Goal: Task Accomplishment & Management: Use online tool/utility

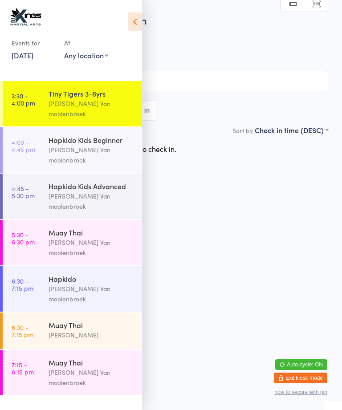
click at [87, 188] on div "Hapkido Kids Advanced [PERSON_NAME] Van moolenbroek" at bounding box center [96, 196] width 94 height 45
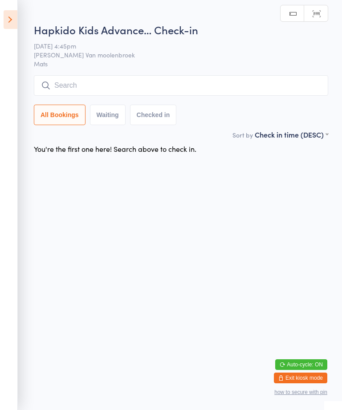
click at [212, 91] on input "search" at bounding box center [181, 85] width 295 height 21
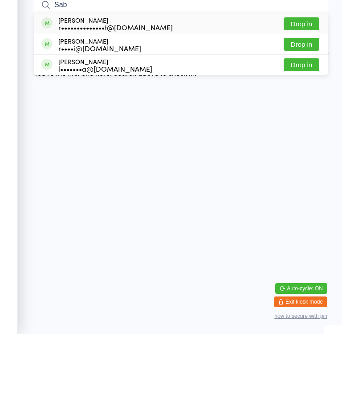
type input "Sab"
click at [301, 94] on button "Drop in" at bounding box center [302, 100] width 36 height 13
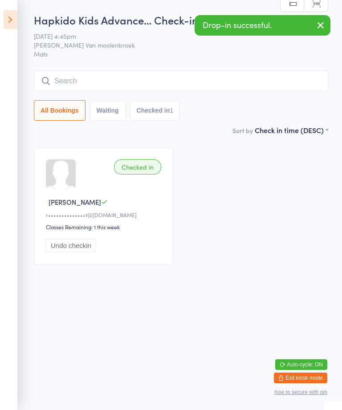
click at [4, 24] on icon at bounding box center [11, 19] width 14 height 19
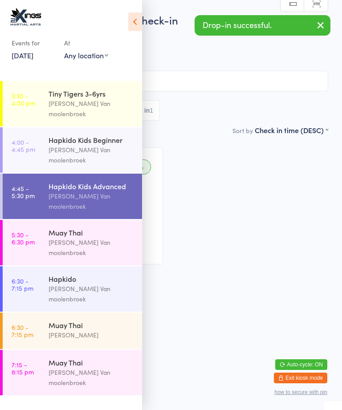
click at [87, 104] on div "[PERSON_NAME] Van moolenbroek" at bounding box center [92, 108] width 86 height 21
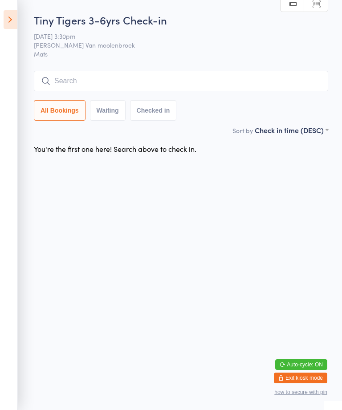
click at [106, 80] on input "search" at bounding box center [181, 81] width 295 height 21
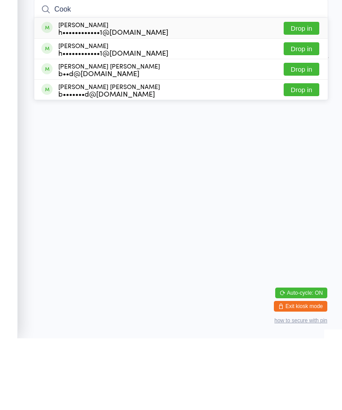
type input "Cook"
click at [310, 94] on button "Drop in" at bounding box center [302, 100] width 36 height 13
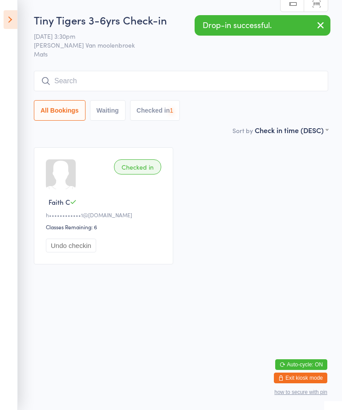
click at [127, 81] on input "search" at bounding box center [181, 81] width 295 height 21
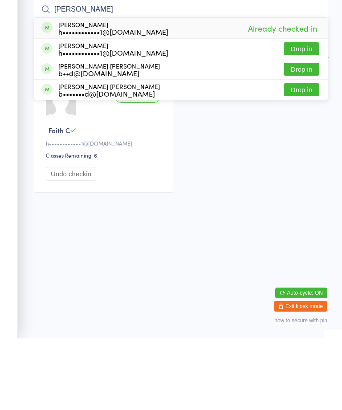
type input "[PERSON_NAME]"
click at [304, 114] on button "Drop in" at bounding box center [302, 120] width 36 height 13
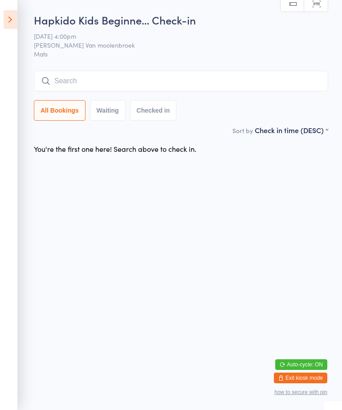
click at [250, 79] on input "search" at bounding box center [181, 81] width 295 height 21
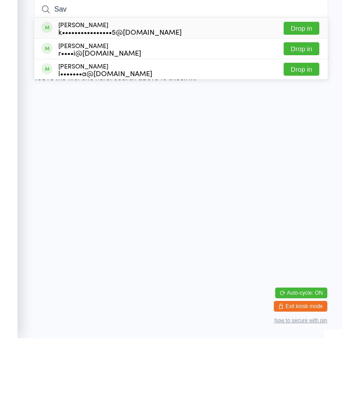
type input "Sav"
click at [216, 90] on div "[PERSON_NAME] k••••••••••••••••5@[DOMAIN_NAME] Drop in" at bounding box center [181, 100] width 294 height 21
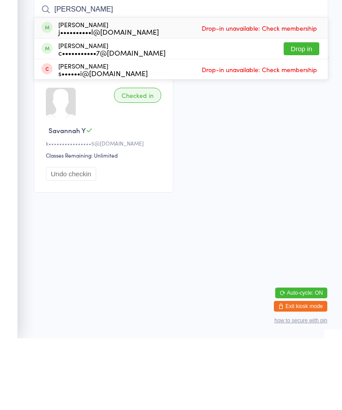
type input "[PERSON_NAME]"
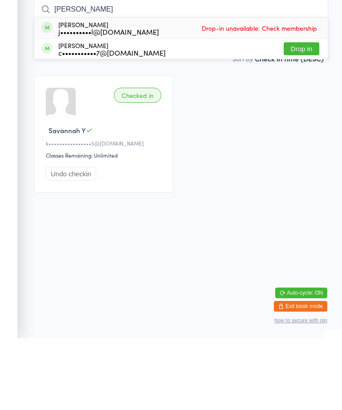
type input "[PERSON_NAME]"
click at [62, 100] on div "j••••••••••l@[DOMAIN_NAME]" at bounding box center [108, 103] width 101 height 7
click at [266, 71] on input "[PERSON_NAME]" at bounding box center [181, 81] width 295 height 21
type input "J"
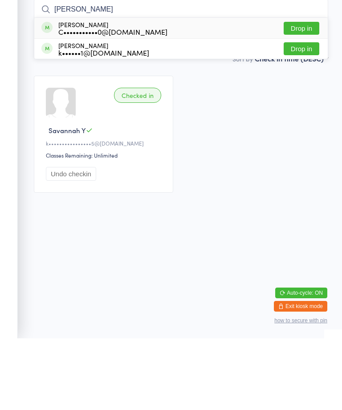
type input "[PERSON_NAME]"
click at [304, 94] on button "Drop in" at bounding box center [302, 100] width 36 height 13
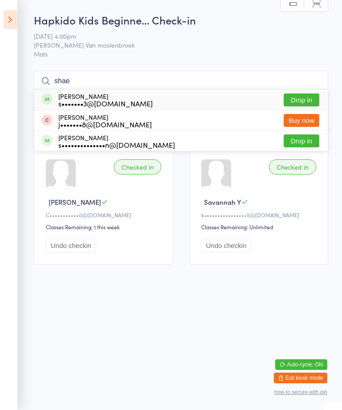
type input "shae"
click at [308, 98] on button "Drop in" at bounding box center [302, 100] width 36 height 13
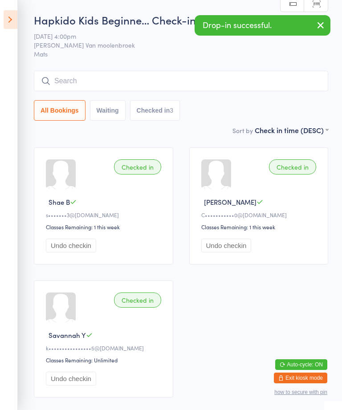
click at [127, 78] on input "search" at bounding box center [181, 81] width 295 height 21
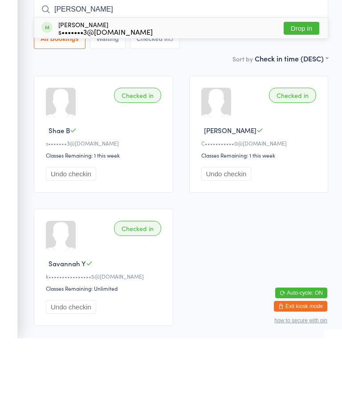
type input "[PERSON_NAME]"
click at [310, 94] on button "Drop in" at bounding box center [302, 100] width 36 height 13
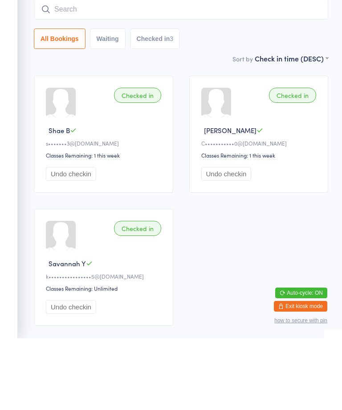
scroll to position [63, 0]
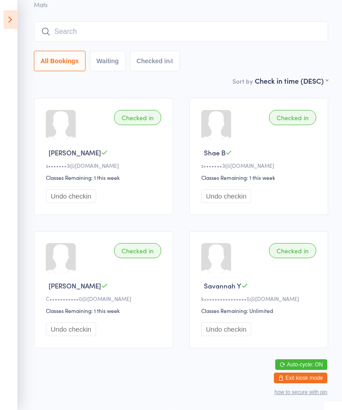
click at [201, 23] on input "search" at bounding box center [181, 31] width 295 height 21
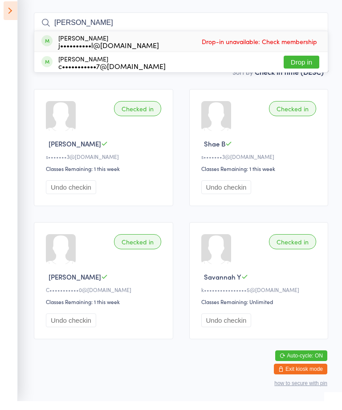
type input "[PERSON_NAME]"
click at [255, 44] on span "Drop-in unavailable: Check membership" at bounding box center [260, 50] width 120 height 13
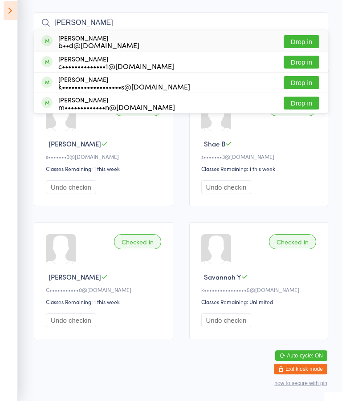
type input "[PERSON_NAME]"
click at [48, 44] on span at bounding box center [46, 49] width 11 height 11
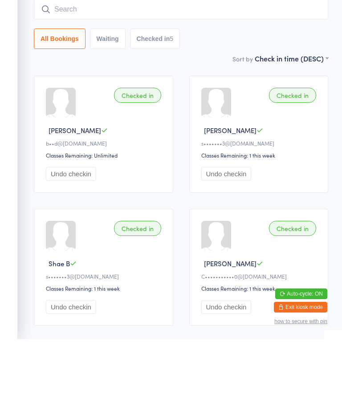
scroll to position [0, 0]
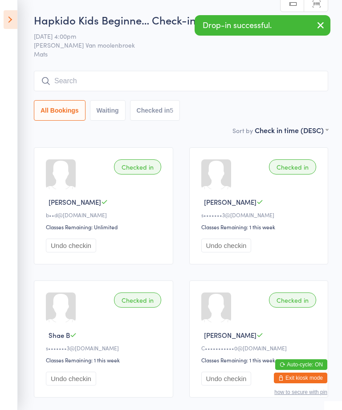
click at [12, 15] on icon at bounding box center [11, 19] width 14 height 19
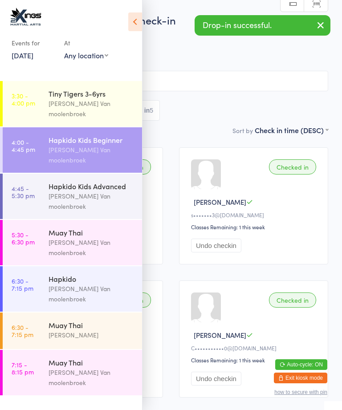
click at [48, 178] on link "4:45 - 5:30 pm Hapkido Kids Advanced [PERSON_NAME] Van moolenbroek" at bounding box center [73, 196] width 140 height 45
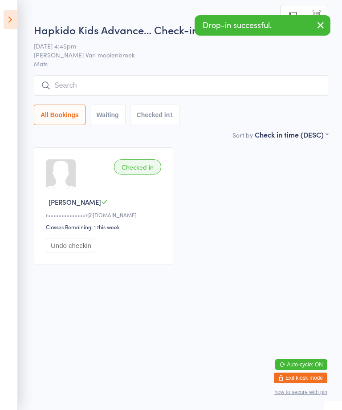
click at [77, 78] on input "search" at bounding box center [181, 85] width 295 height 21
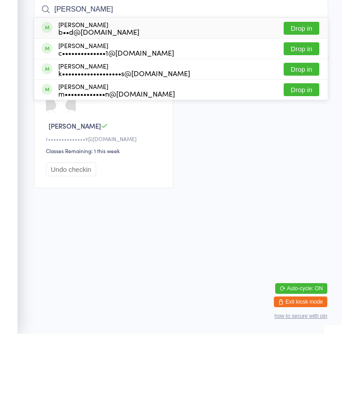
type input "[PERSON_NAME]"
click at [57, 97] on div "[PERSON_NAME] b••d@[DOMAIN_NAME]" at bounding box center [90, 104] width 98 height 14
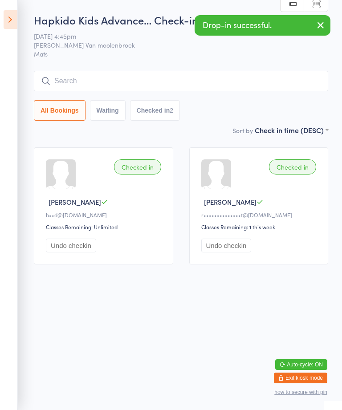
click at [60, 81] on input "search" at bounding box center [181, 81] width 295 height 21
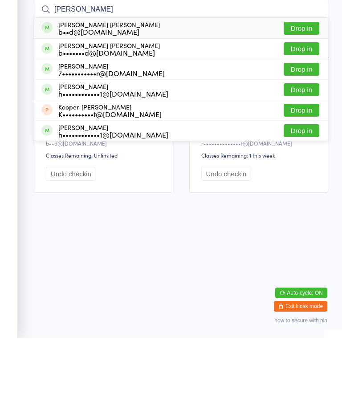
type input "[PERSON_NAME]"
click at [48, 93] on div "[PERSON_NAME] [PERSON_NAME] b••d@[DOMAIN_NAME]" at bounding box center [100, 100] width 119 height 14
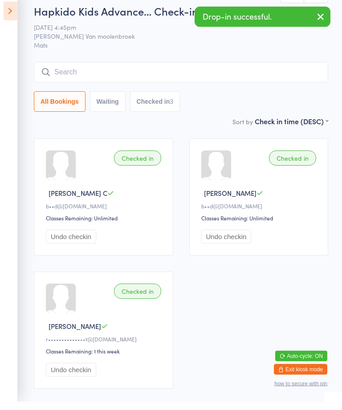
click at [85, 240] on button "Undo checkin" at bounding box center [71, 246] width 50 height 14
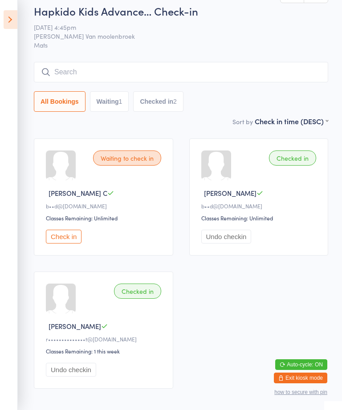
click at [216, 70] on input "search" at bounding box center [181, 72] width 295 height 21
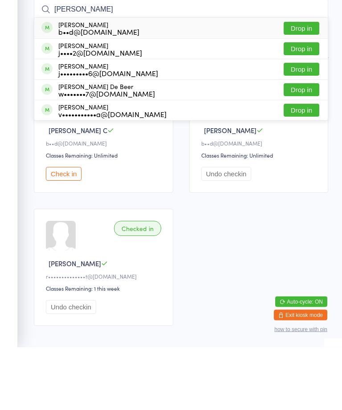
click at [135, 62] on input "[PERSON_NAME]" at bounding box center [181, 72] width 295 height 21
type input "[PERSON_NAME]"
click at [179, 81] on div "[PERSON_NAME] b••d@[DOMAIN_NAME] Drop in" at bounding box center [181, 91] width 294 height 21
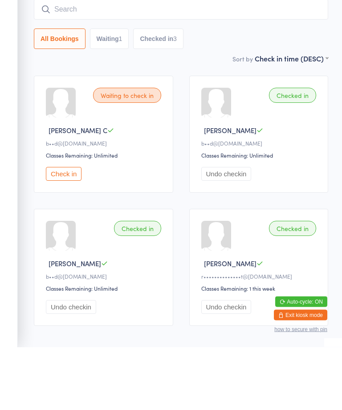
scroll to position [0, 0]
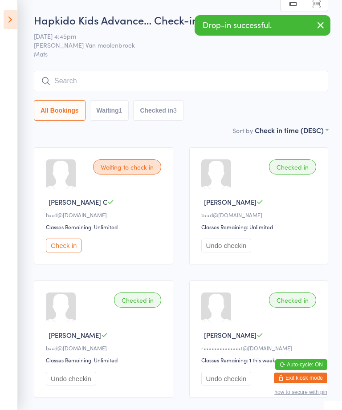
click at [11, 19] on icon at bounding box center [11, 19] width 14 height 19
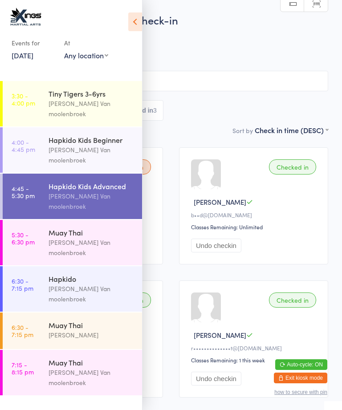
click at [109, 135] on div "Hapkido Kids Beginner" at bounding box center [92, 140] width 86 height 10
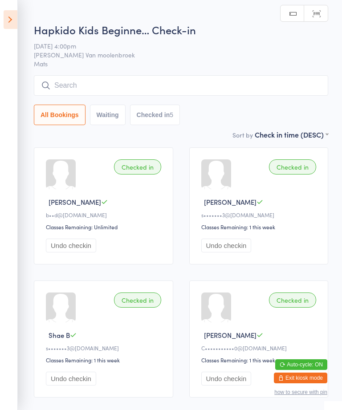
click at [220, 74] on div "Hapkido Kids Beginne… Check-in [DATE] 4:00pm [PERSON_NAME] Van moolenbroek Mats…" at bounding box center [181, 75] width 295 height 107
click at [214, 76] on input "search" at bounding box center [181, 85] width 295 height 21
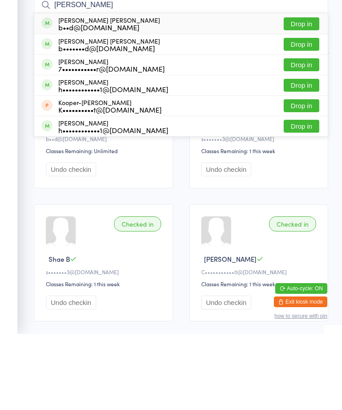
type input "[PERSON_NAME]"
click at [229, 90] on div "[PERSON_NAME] [PERSON_NAME] b••d@[DOMAIN_NAME] Drop in" at bounding box center [181, 100] width 294 height 21
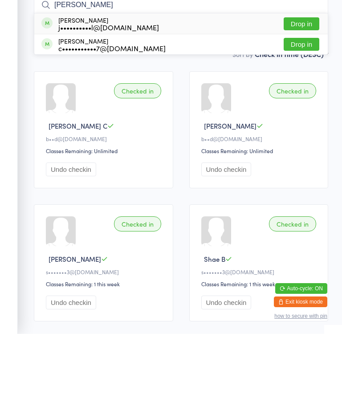
type input "[PERSON_NAME]"
click at [301, 94] on button "Drop in" at bounding box center [302, 100] width 36 height 13
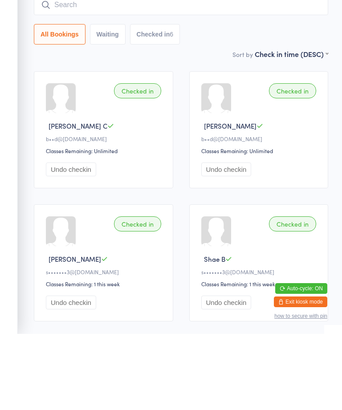
scroll to position [76, 0]
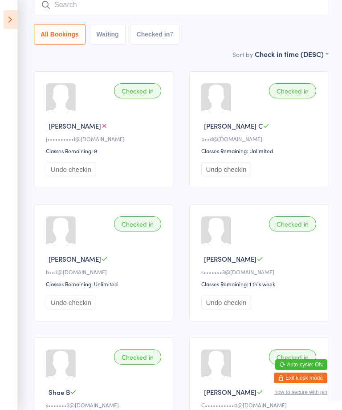
click at [78, 3] on input "search" at bounding box center [181, 5] width 295 height 21
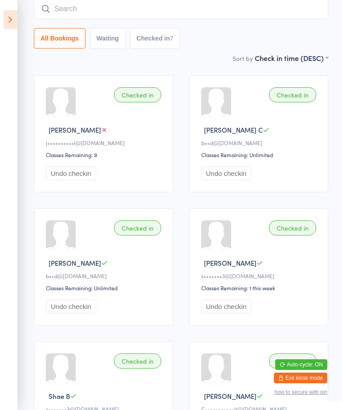
scroll to position [72, 0]
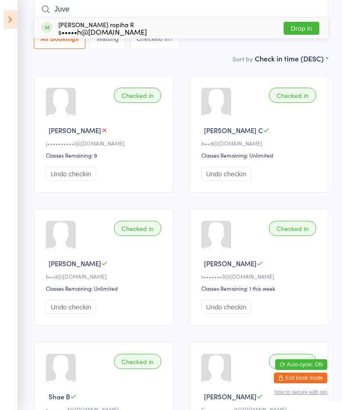
type input "Juve"
click at [134, 26] on div "[PERSON_NAME] ropiha R s•••••h@[DOMAIN_NAME] Drop in" at bounding box center [181, 28] width 294 height 21
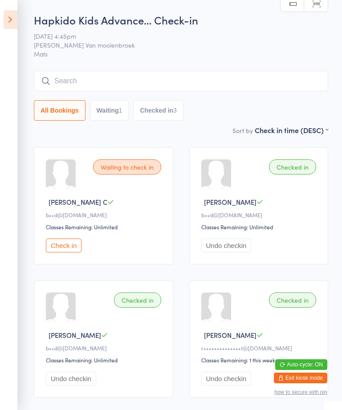
click at [12, 20] on icon at bounding box center [11, 19] width 14 height 19
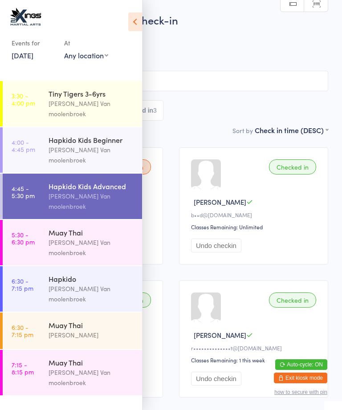
click at [215, 253] on button "Undo checkin" at bounding box center [216, 246] width 50 height 14
click at [282, 113] on div "All Bookings Waiting 2 Checked in 2" at bounding box center [171, 110] width 315 height 21
click at [181, 145] on div "Waiting to check in [PERSON_NAME] C b••d@[DOMAIN_NAME] Classes Remaining: Unlim…" at bounding box center [171, 273] width 331 height 267
click at [136, 16] on icon at bounding box center [135, 21] width 14 height 19
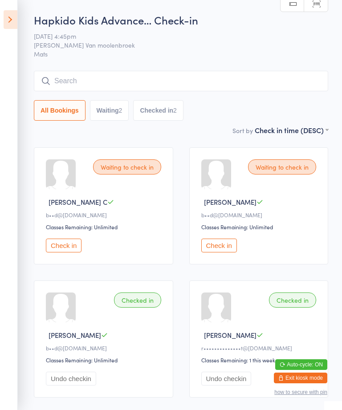
click at [74, 78] on input "search" at bounding box center [181, 81] width 295 height 21
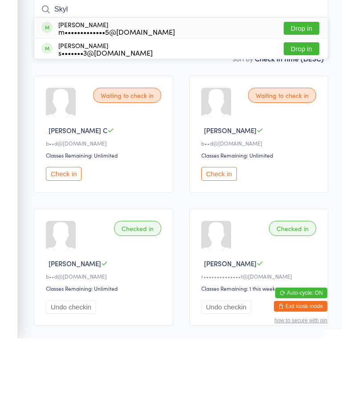
type input "Skyl"
click at [293, 94] on button "Drop in" at bounding box center [302, 100] width 36 height 13
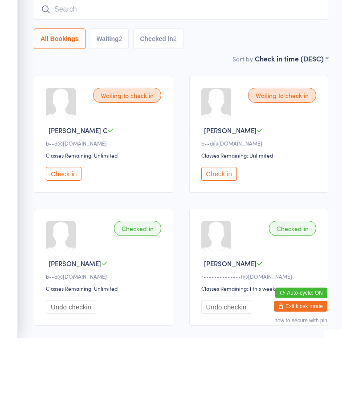
scroll to position [63, 0]
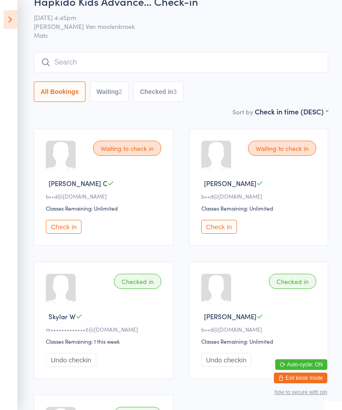
click at [70, 58] on input "search" at bounding box center [181, 62] width 295 height 21
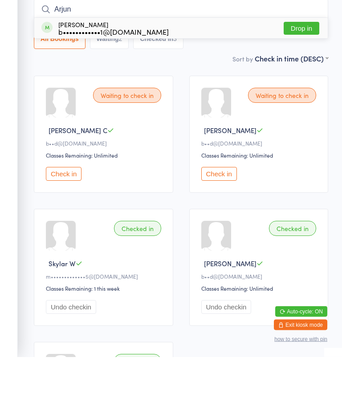
type input "Arjun"
click at [78, 74] on div "Arjun [PERSON_NAME] b••••••••••••1@[DOMAIN_NAME]" at bounding box center [113, 81] width 111 height 14
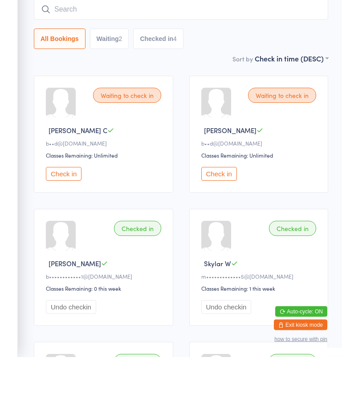
scroll to position [0, 0]
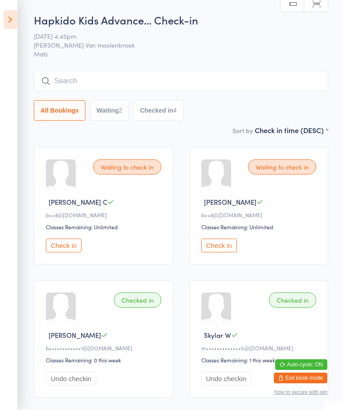
click at [16, 18] on icon at bounding box center [11, 19] width 14 height 19
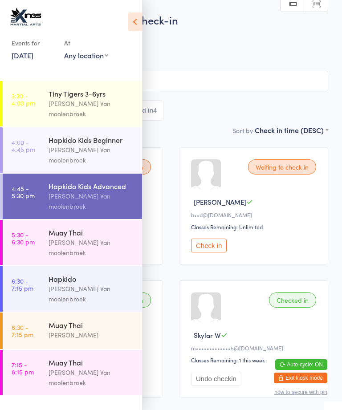
click at [70, 228] on div "Muay Thai" at bounding box center [92, 233] width 86 height 10
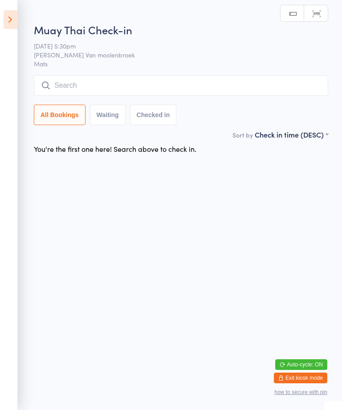
click at [83, 88] on input "search" at bounding box center [181, 85] width 295 height 21
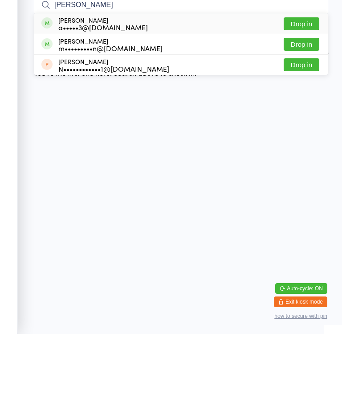
type input "[PERSON_NAME]"
click at [82, 100] on div "a•••••3@[DOMAIN_NAME]" at bounding box center [103, 103] width 90 height 7
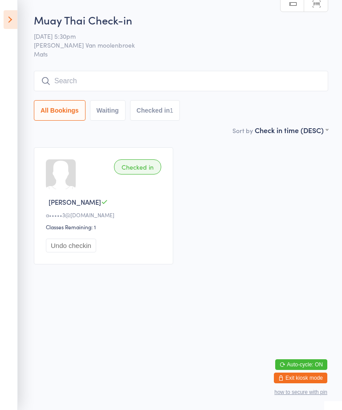
click at [10, 13] on icon at bounding box center [11, 19] width 14 height 19
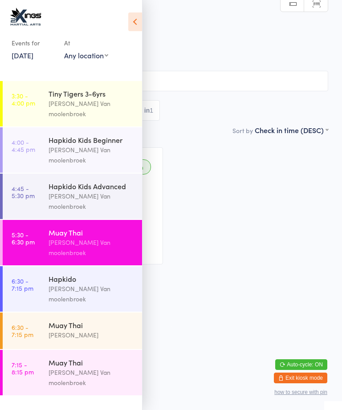
click at [90, 284] on div "[PERSON_NAME] Van moolenbroek" at bounding box center [92, 294] width 86 height 21
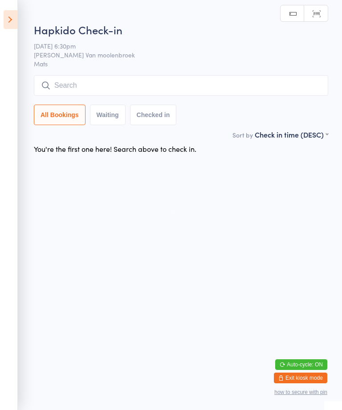
click at [103, 107] on button "Waiting" at bounding box center [108, 115] width 36 height 21
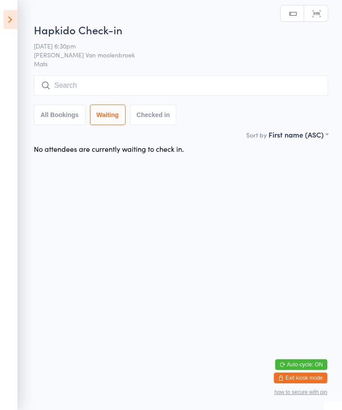
click at [102, 78] on input "search" at bounding box center [181, 85] width 295 height 21
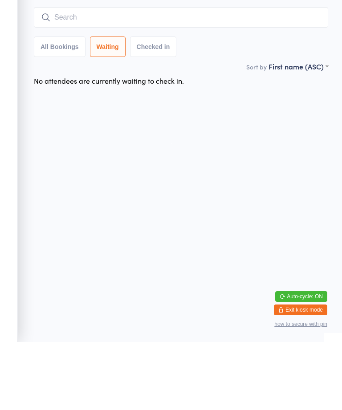
click at [53, 99] on html "You have now entered Kiosk Mode. Members will be able to check themselves in us…" at bounding box center [171, 205] width 342 height 410
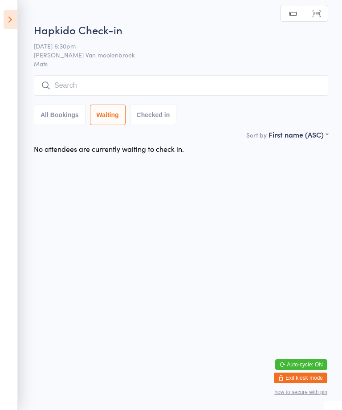
click at [48, 115] on button "All Bookings" at bounding box center [60, 115] width 52 height 21
select select "5"
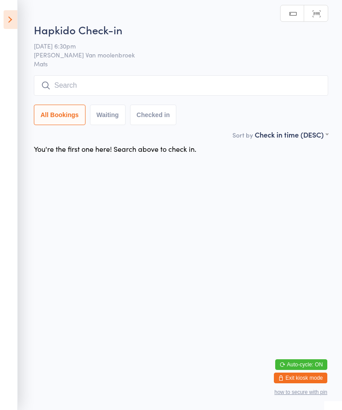
click at [80, 72] on div "Hapkido Check-in [DATE] 6:30pm [PERSON_NAME] Van moolenbroek Mats Manual search…" at bounding box center [181, 75] width 295 height 107
click at [73, 81] on input "search" at bounding box center [181, 85] width 295 height 21
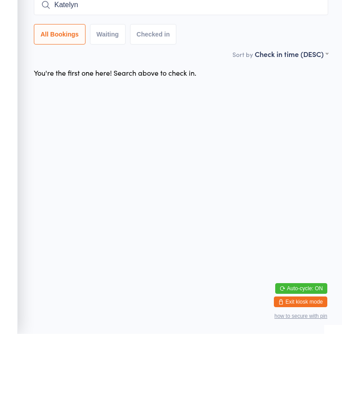
type input "Katelyn"
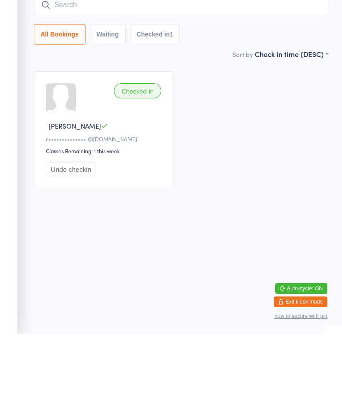
click at [215, 222] on html "You have now entered Kiosk Mode. Members will be able to check themselves in us…" at bounding box center [171, 205] width 342 height 410
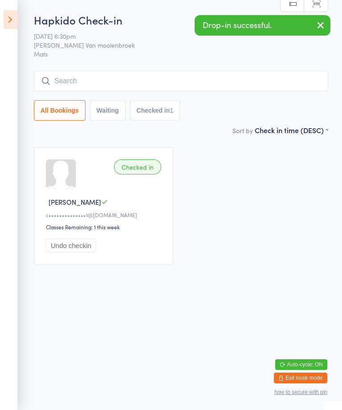
click at [16, 14] on icon at bounding box center [11, 19] width 14 height 19
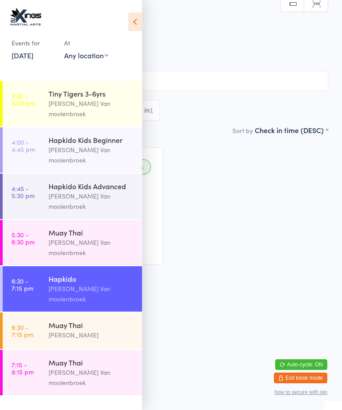
click at [47, 137] on link "4:00 - 4:45 pm Hapkido Kids Beginner [PERSON_NAME] Van moolenbroek" at bounding box center [73, 149] width 140 height 45
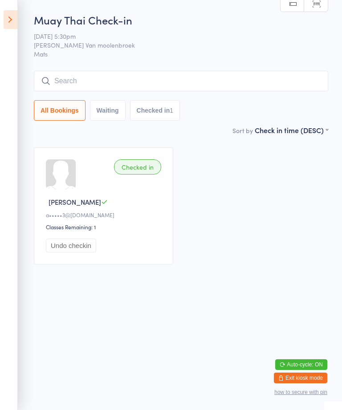
click at [264, 64] on div "Muay Thai Check-in [DATE] 5:30pm [PERSON_NAME] Van moolenbroek Mats Manual sear…" at bounding box center [181, 68] width 295 height 113
click at [265, 74] on input "search" at bounding box center [181, 81] width 295 height 21
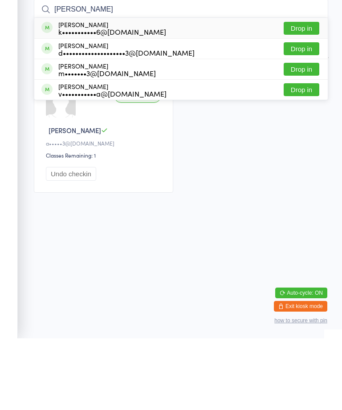
type input "[PERSON_NAME]"
click at [312, 94] on button "Drop in" at bounding box center [302, 100] width 36 height 13
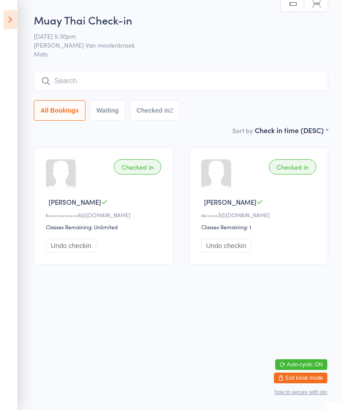
click at [165, 78] on input "search" at bounding box center [181, 81] width 295 height 21
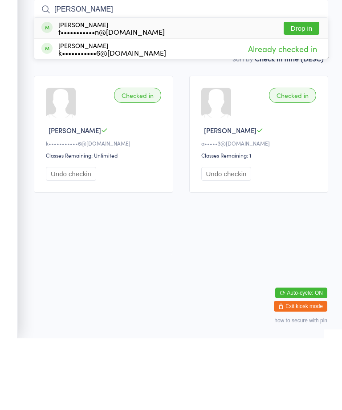
type input "[PERSON_NAME]"
click at [143, 100] on div "t•••••••••••n@[DOMAIN_NAME]" at bounding box center [111, 103] width 107 height 7
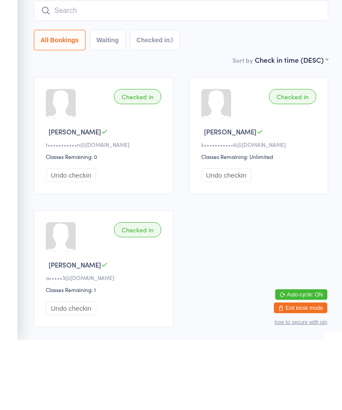
click at [171, 71] on input "search" at bounding box center [181, 81] width 295 height 21
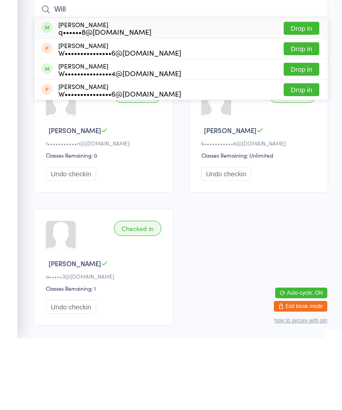
type input "Will"
click at [107, 134] on div "[PERSON_NAME] W•••••••••••••••4@[DOMAIN_NAME]" at bounding box center [119, 141] width 123 height 14
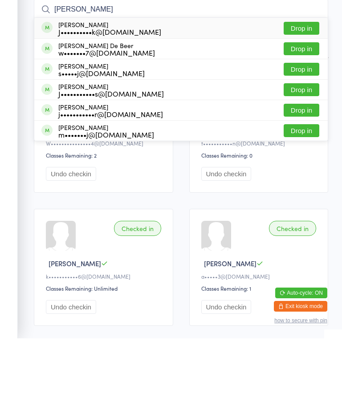
type input "[PERSON_NAME]"
click at [190, 90] on div "[PERSON_NAME] Chalk J••••••••••k@[DOMAIN_NAME] Drop in" at bounding box center [181, 100] width 294 height 21
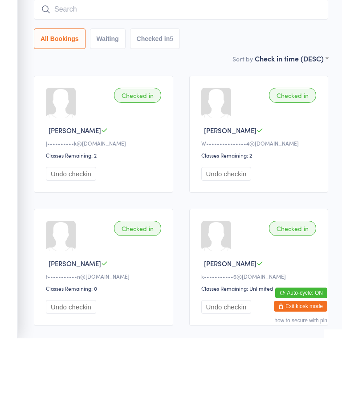
click at [337, 87] on ui-view "Muay Thai Check-in [DATE] 5:30pm [PERSON_NAME] Van moolenbroek Mats Manual sear…" at bounding box center [171, 275] width 342 height 527
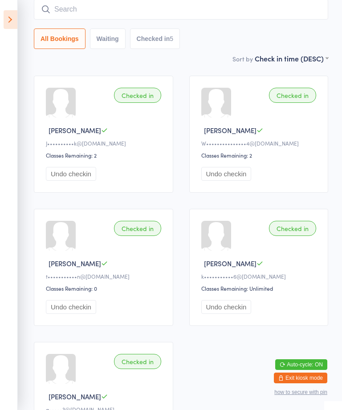
click at [9, 29] on icon at bounding box center [11, 19] width 14 height 19
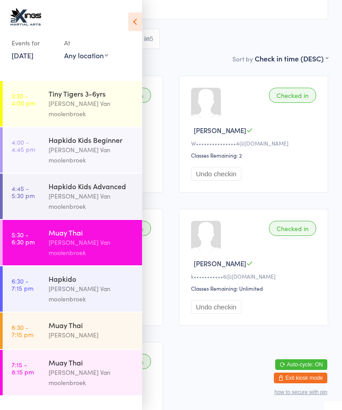
click at [294, 12] on input "search" at bounding box center [171, 9] width 315 height 21
click at [134, 18] on icon at bounding box center [135, 21] width 14 height 19
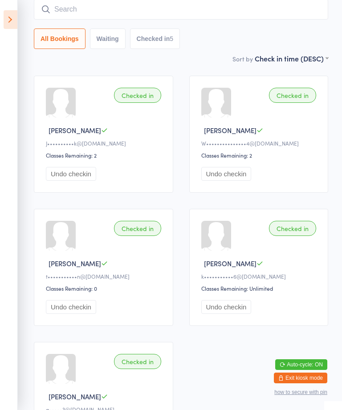
click at [71, 10] on input "search" at bounding box center [181, 9] width 295 height 21
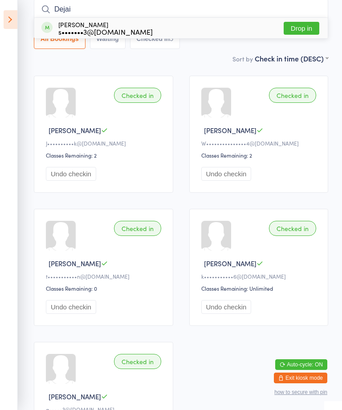
type input "Dejai"
click at [302, 27] on button "Drop in" at bounding box center [302, 28] width 36 height 13
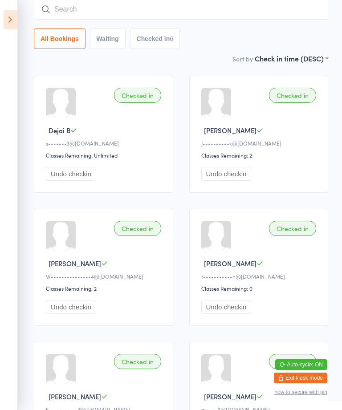
click at [94, 10] on input "search" at bounding box center [181, 9] width 295 height 21
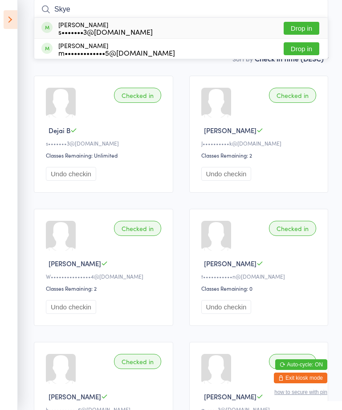
type input "Skye"
click at [309, 19] on div "[PERSON_NAME] s•••••••3@[DOMAIN_NAME] Drop in" at bounding box center [181, 28] width 294 height 21
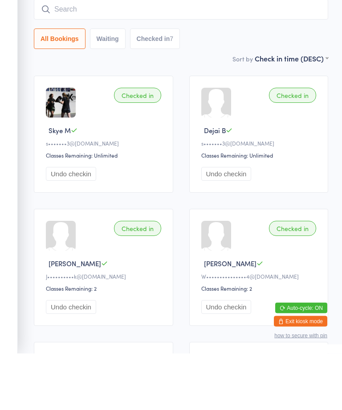
scroll to position [14, 0]
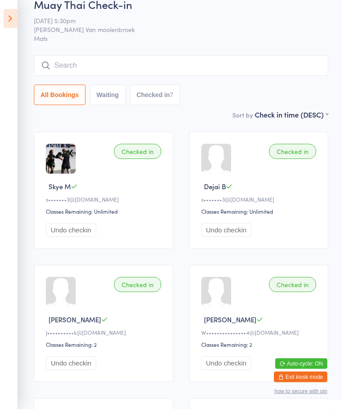
click at [117, 66] on input "search" at bounding box center [181, 67] width 295 height 21
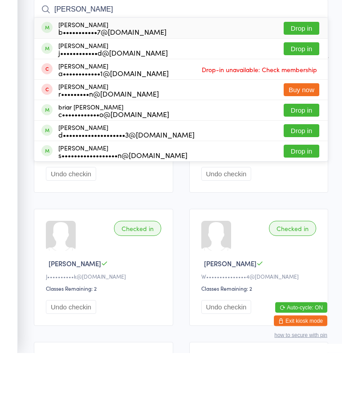
type input "[PERSON_NAME]"
click at [313, 75] on div "[PERSON_NAME] b•••••••••••7@[DOMAIN_NAME] Drop in" at bounding box center [181, 85] width 294 height 21
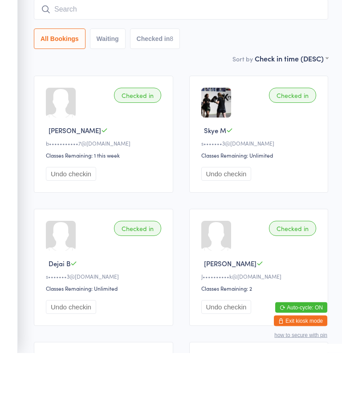
scroll to position [72, 0]
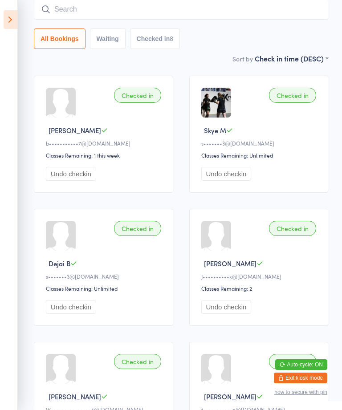
click at [87, 18] on input "search" at bounding box center [181, 9] width 295 height 21
type input "Z"
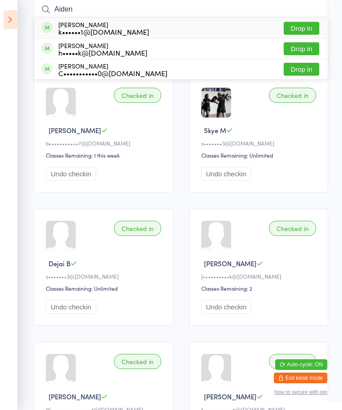
type input "Aiden"
click at [287, 20] on div "[PERSON_NAME] k••••••1@[DOMAIN_NAME] Drop in" at bounding box center [181, 28] width 294 height 21
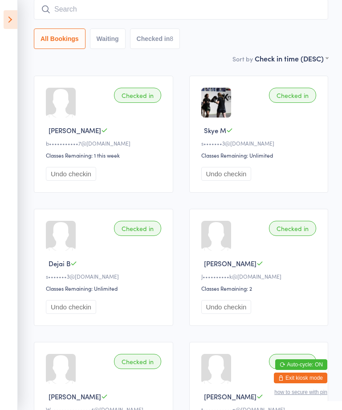
click at [307, 32] on div "All Bookings Waiting Checked in 8" at bounding box center [181, 39] width 295 height 21
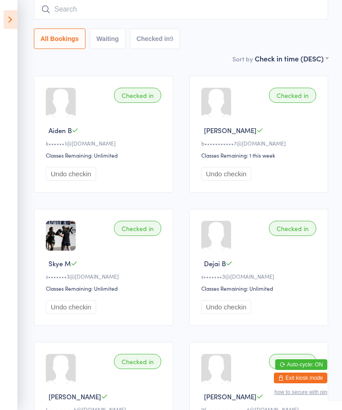
click at [79, 12] on input "search" at bounding box center [181, 9] width 295 height 21
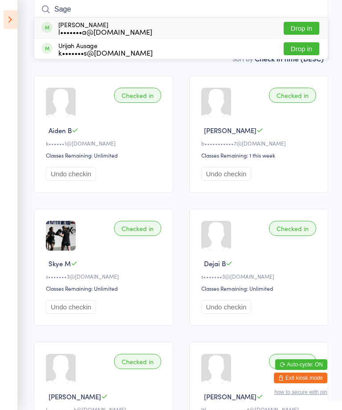
type input "Sage"
click at [295, 27] on button "Drop in" at bounding box center [302, 28] width 36 height 13
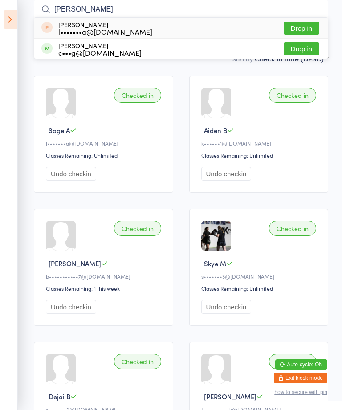
type input "[PERSON_NAME]"
click at [220, 24] on div "[PERSON_NAME] l•••••••a@[DOMAIN_NAME] Drop in" at bounding box center [181, 28] width 294 height 21
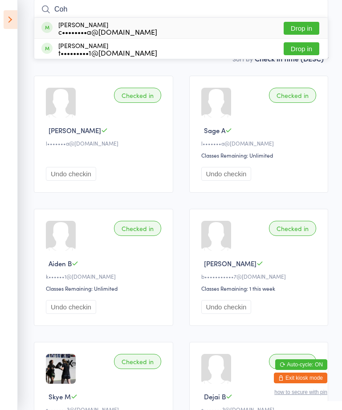
type input "Coh"
click at [299, 30] on button "Drop in" at bounding box center [302, 28] width 36 height 13
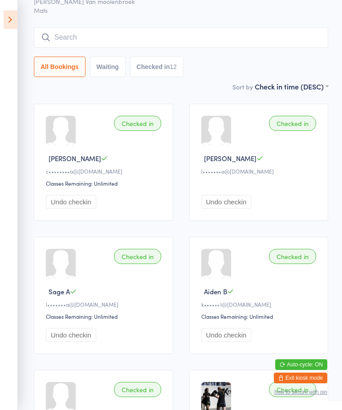
click at [242, 33] on input "search" at bounding box center [181, 37] width 295 height 21
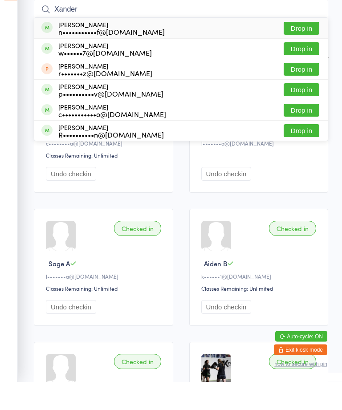
type input "Xander"
click at [310, 50] on button "Drop in" at bounding box center [302, 56] width 36 height 13
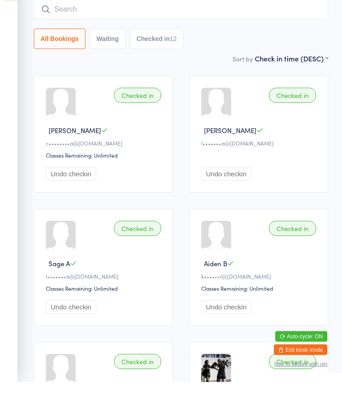
scroll to position [72, 0]
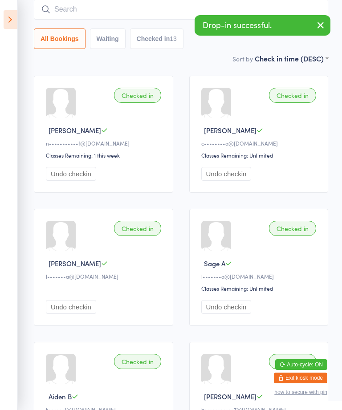
click at [63, 10] on input "search" at bounding box center [181, 9] width 295 height 21
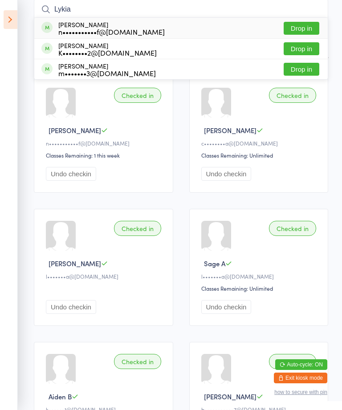
type input "Lykia"
click at [304, 25] on button "Drop in" at bounding box center [302, 28] width 36 height 13
